Goal: Find specific page/section: Find specific page/section

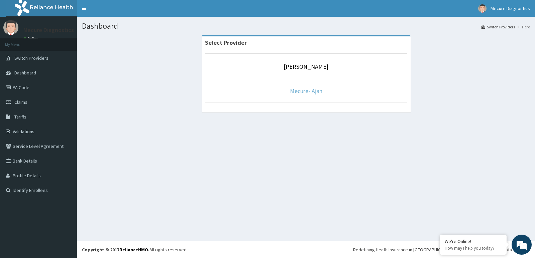
click at [296, 92] on link "Mecure- Ajah" at bounding box center [306, 91] width 32 height 8
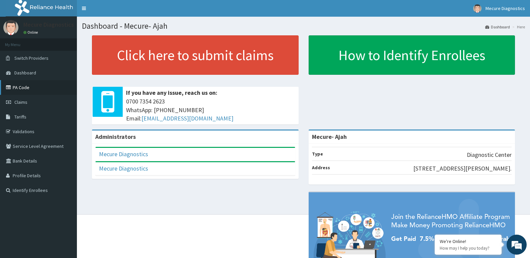
click at [16, 84] on link "PA Code" at bounding box center [38, 87] width 77 height 15
